Goal: Obtain resource: Obtain resource

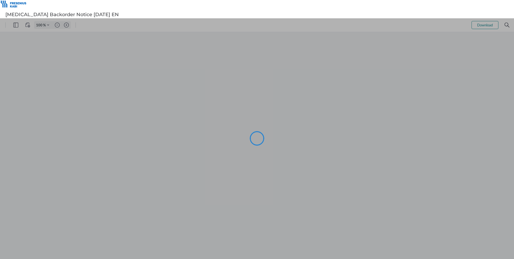
type input "106"
